Goal: Check status

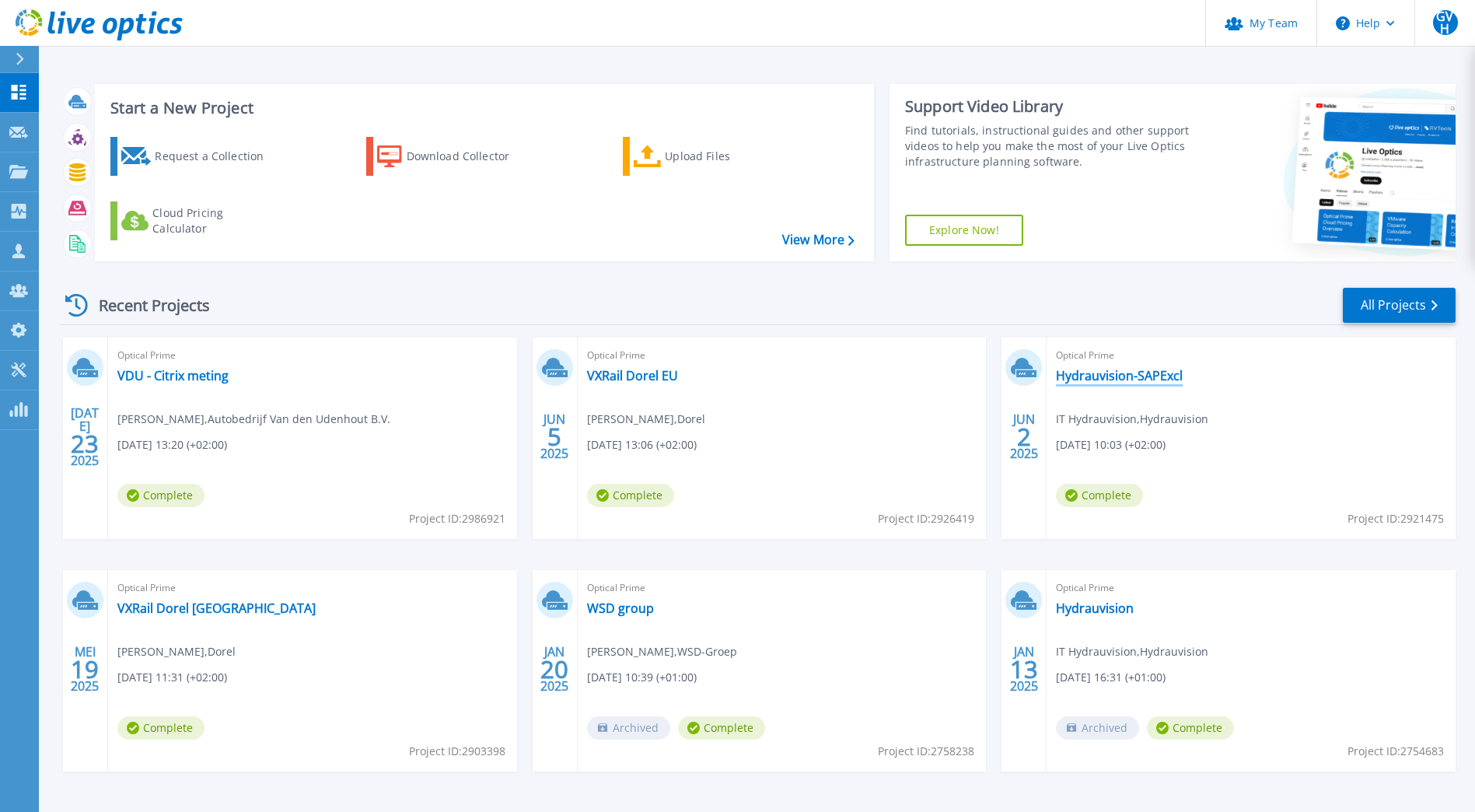
click at [1084, 370] on link "Hydrauvision-SAPExcl" at bounding box center [1119, 375] width 127 height 16
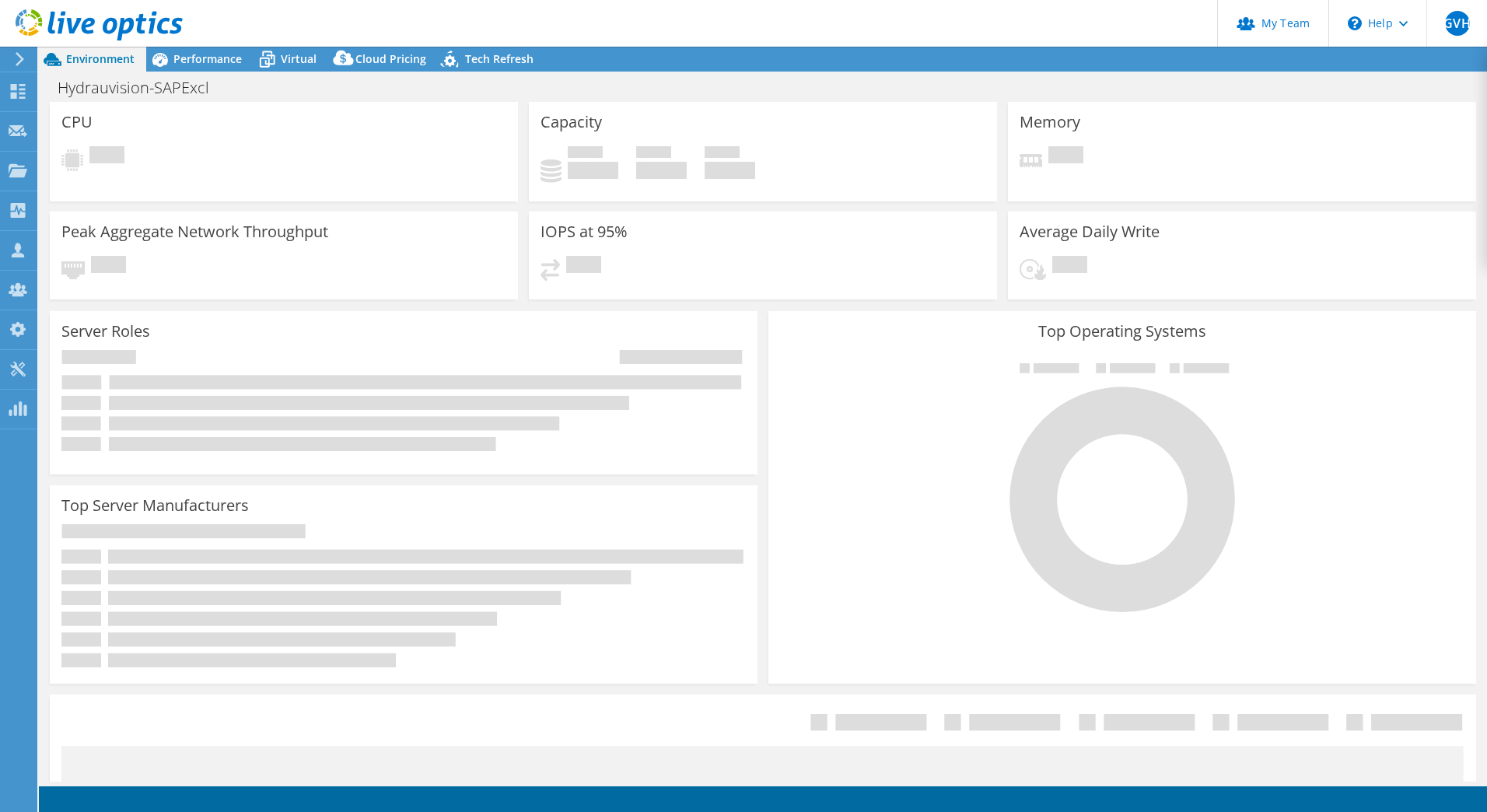
select select "EUFrankfurt"
select select "EUR"
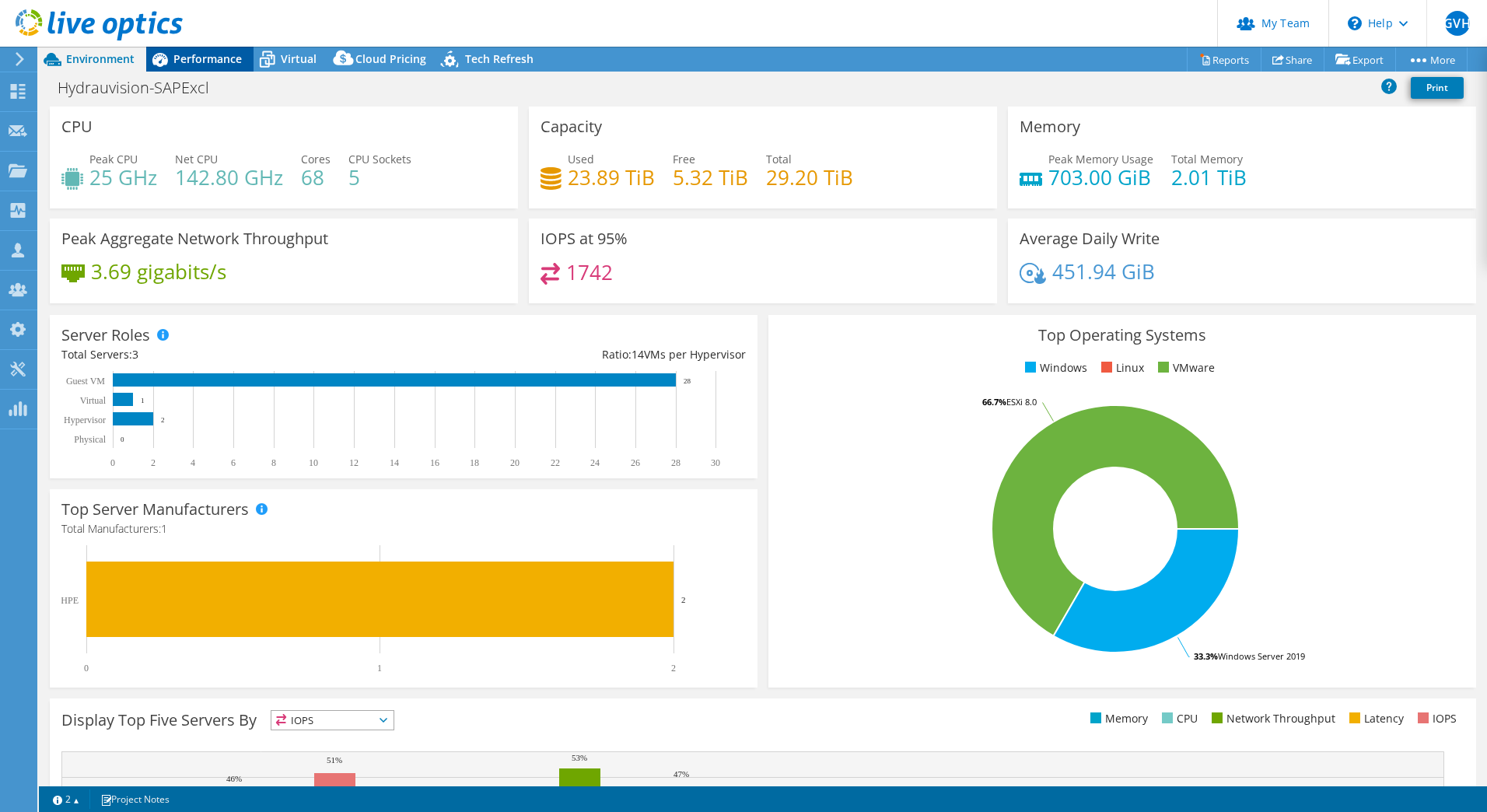
click at [209, 58] on span "Performance" at bounding box center [207, 58] width 68 height 15
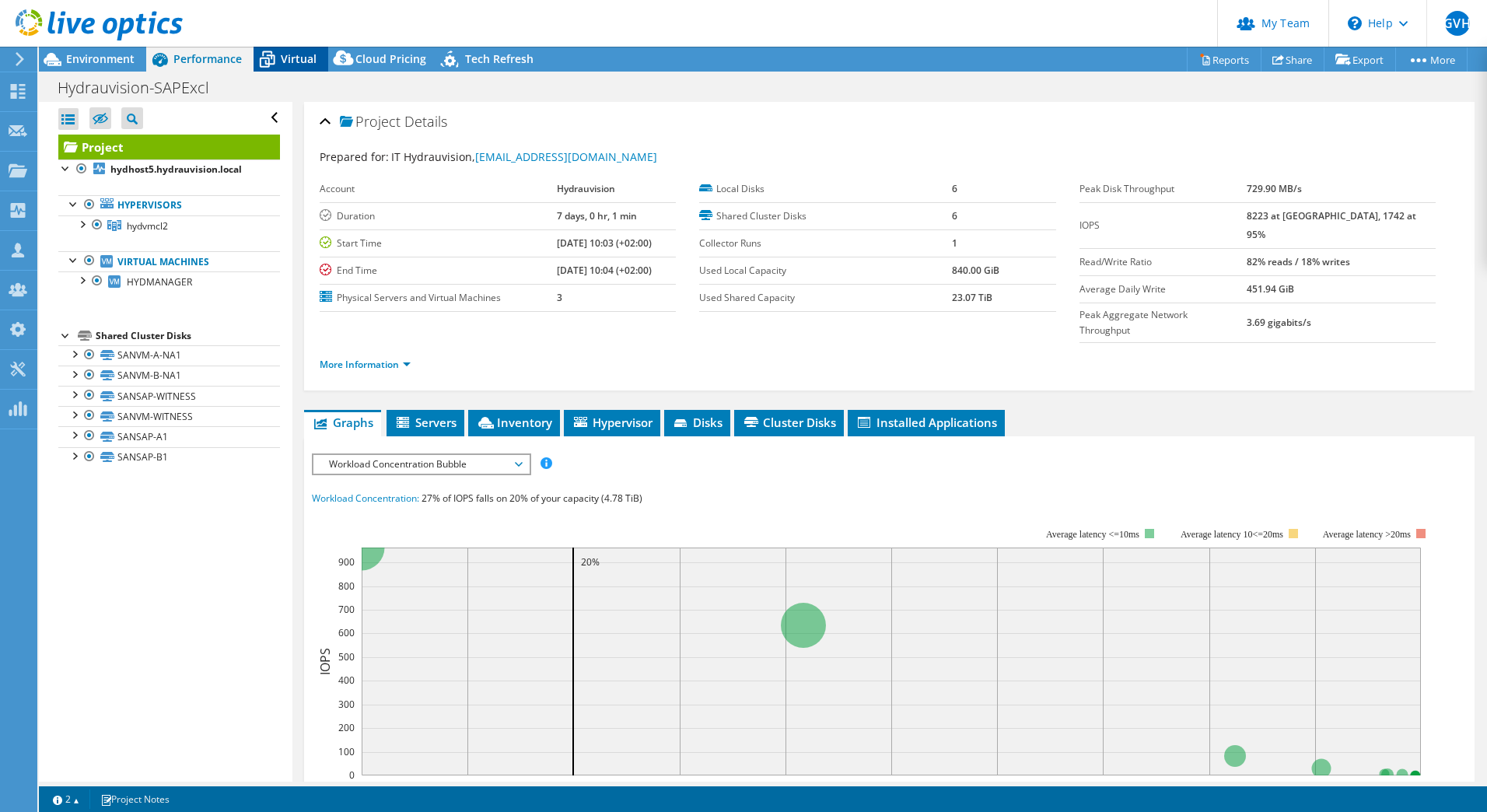
click at [300, 49] on div "Virtual" at bounding box center [290, 58] width 74 height 25
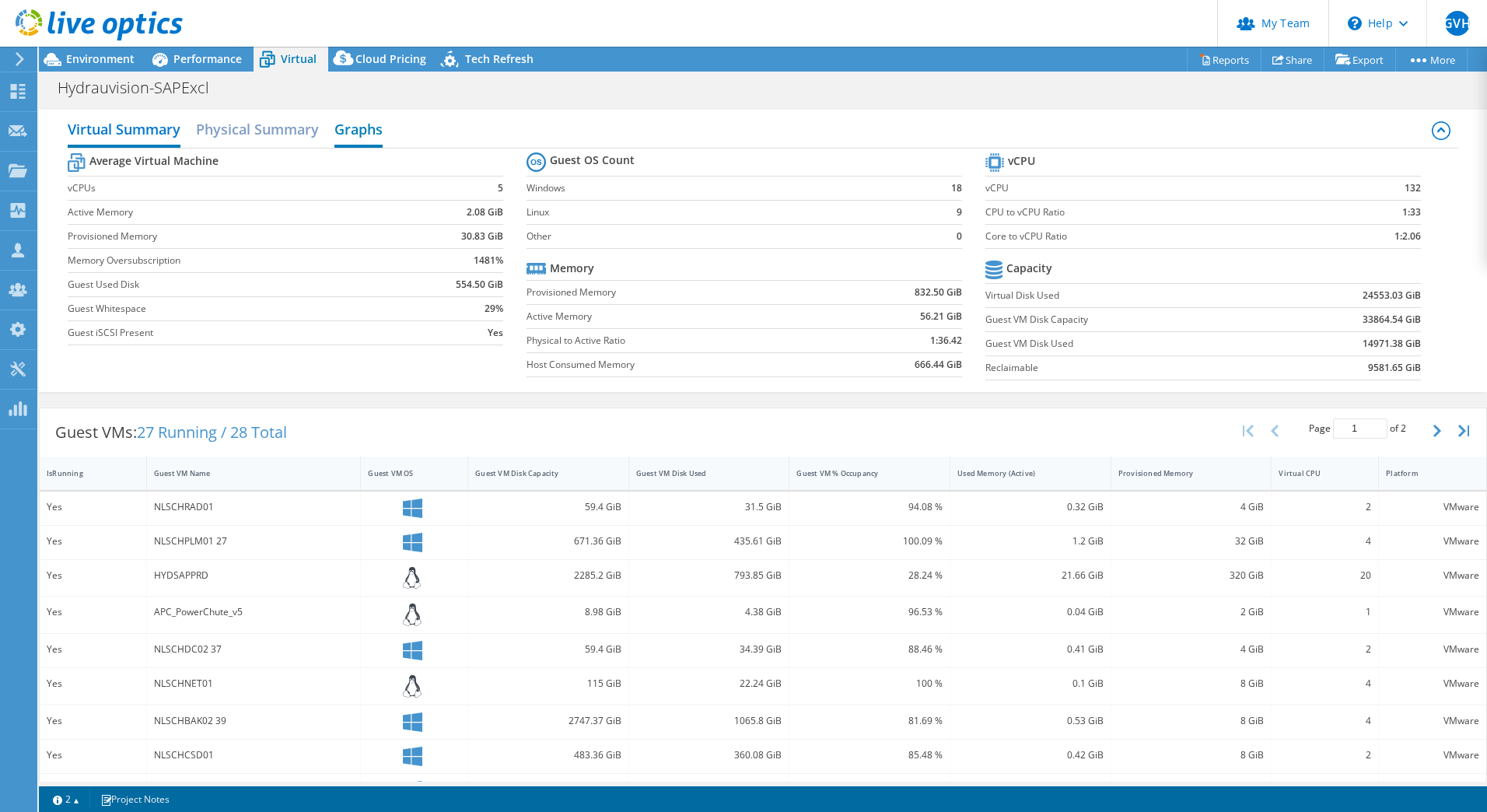
click at [377, 132] on h2 "Graphs" at bounding box center [359, 131] width 49 height 35
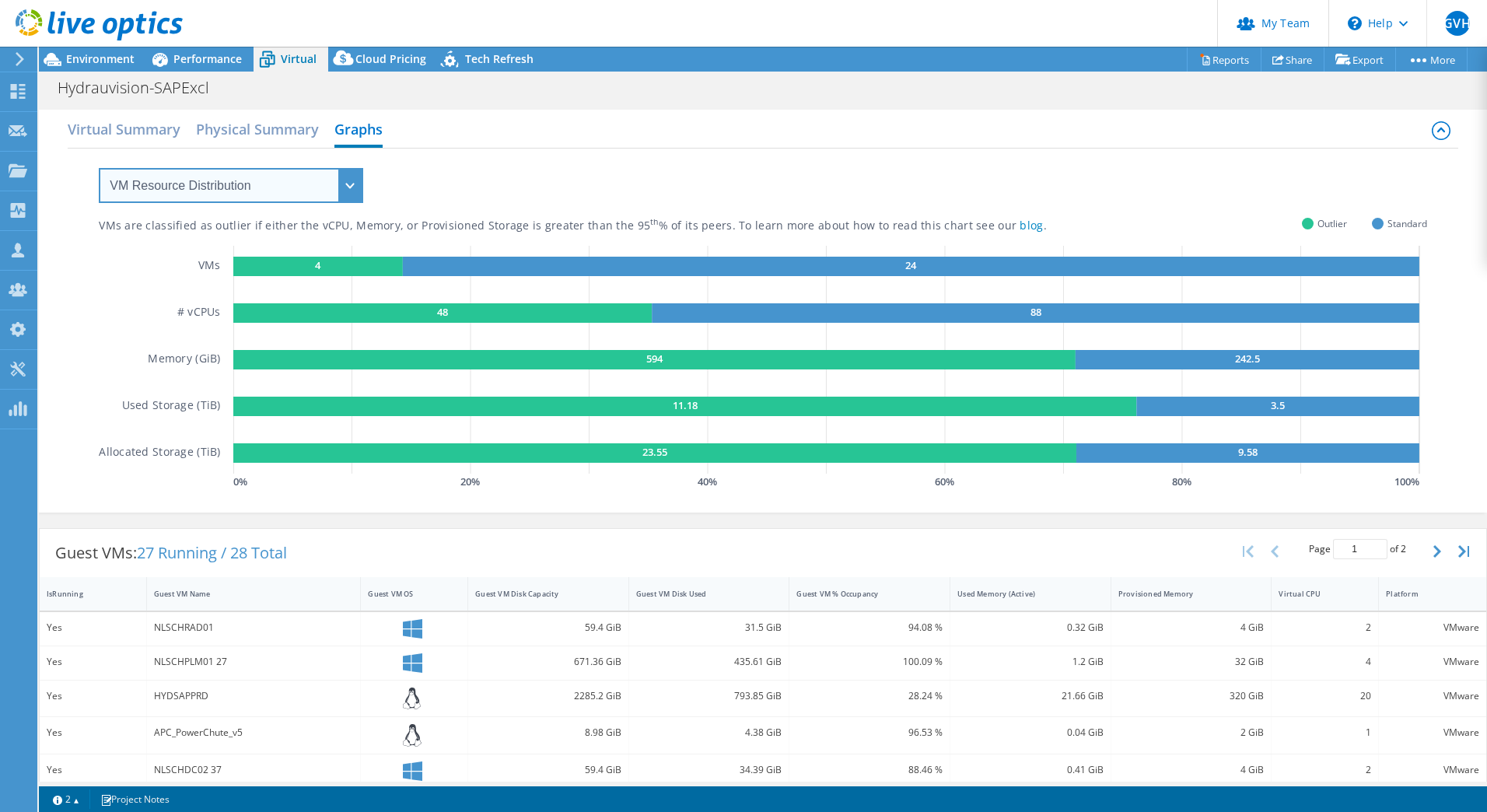
click at [273, 193] on select "VM Resource Distribution Provisioning Contrast Over Provisioning" at bounding box center [231, 185] width 265 height 35
click at [99, 168] on select "VM Resource Distribution Provisioning Contrast Over Provisioning" at bounding box center [231, 185] width 265 height 35
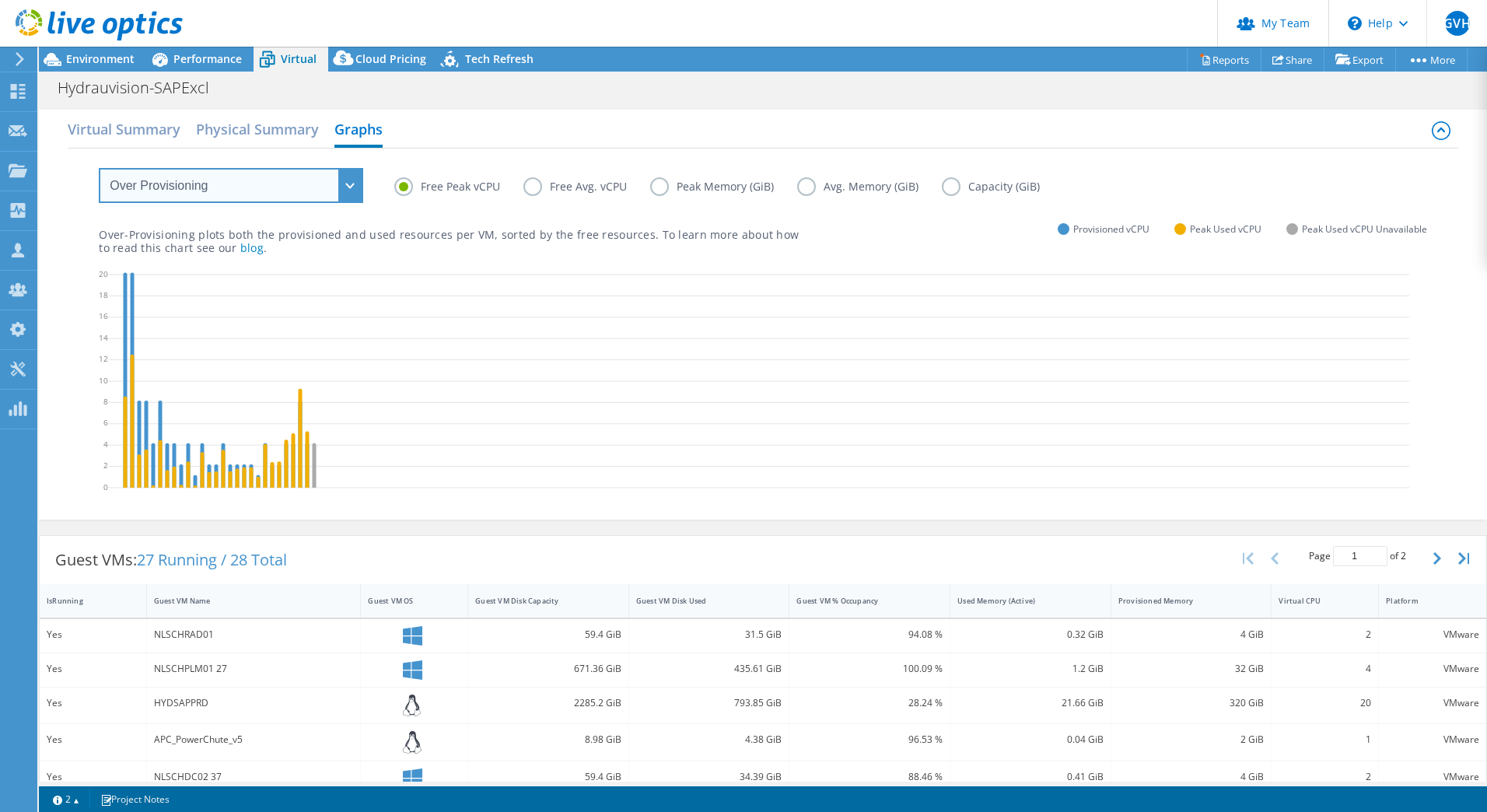
click at [356, 175] on select "VM Resource Distribution Provisioning Contrast Over Provisioning" at bounding box center [231, 185] width 265 height 35
select select "VM Resource Distribution"
click at [99, 168] on select "VM Resource Distribution Provisioning Contrast Over Provisioning" at bounding box center [231, 185] width 265 height 35
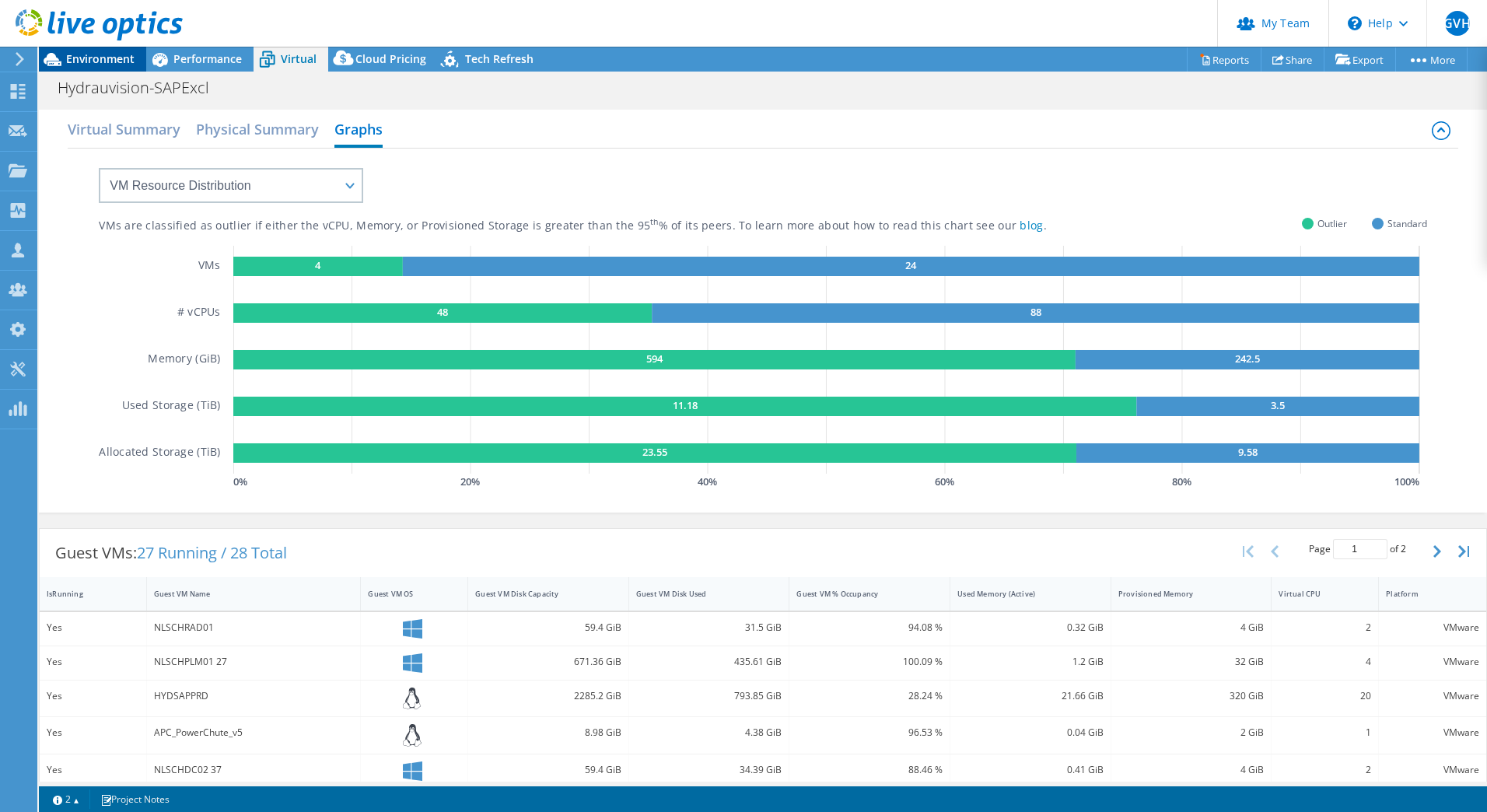
click at [99, 57] on span "Environment" at bounding box center [100, 58] width 68 height 15
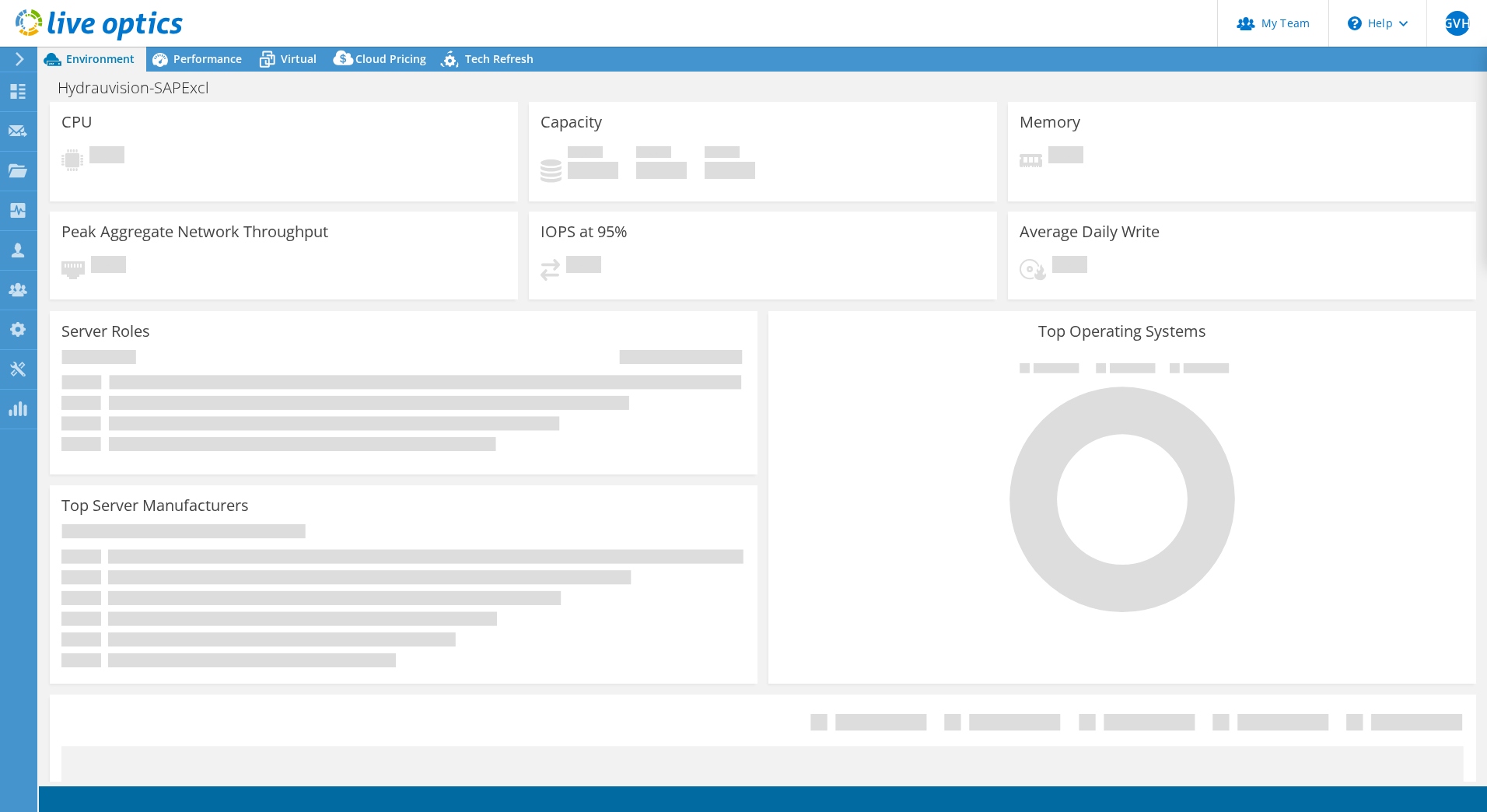
select select "EUFrankfurt"
select select "EUR"
